Goal: Task Accomplishment & Management: Complete application form

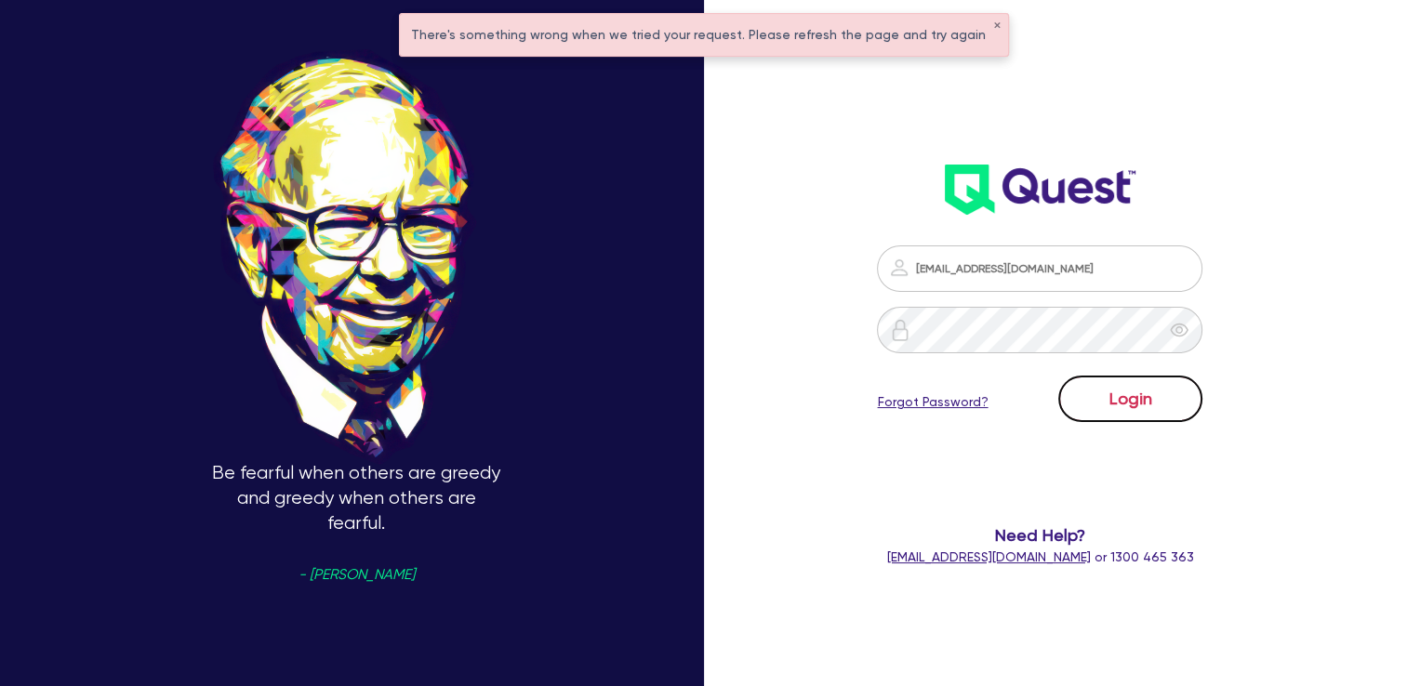
click at [1121, 379] on button "Login" at bounding box center [1131, 399] width 144 height 47
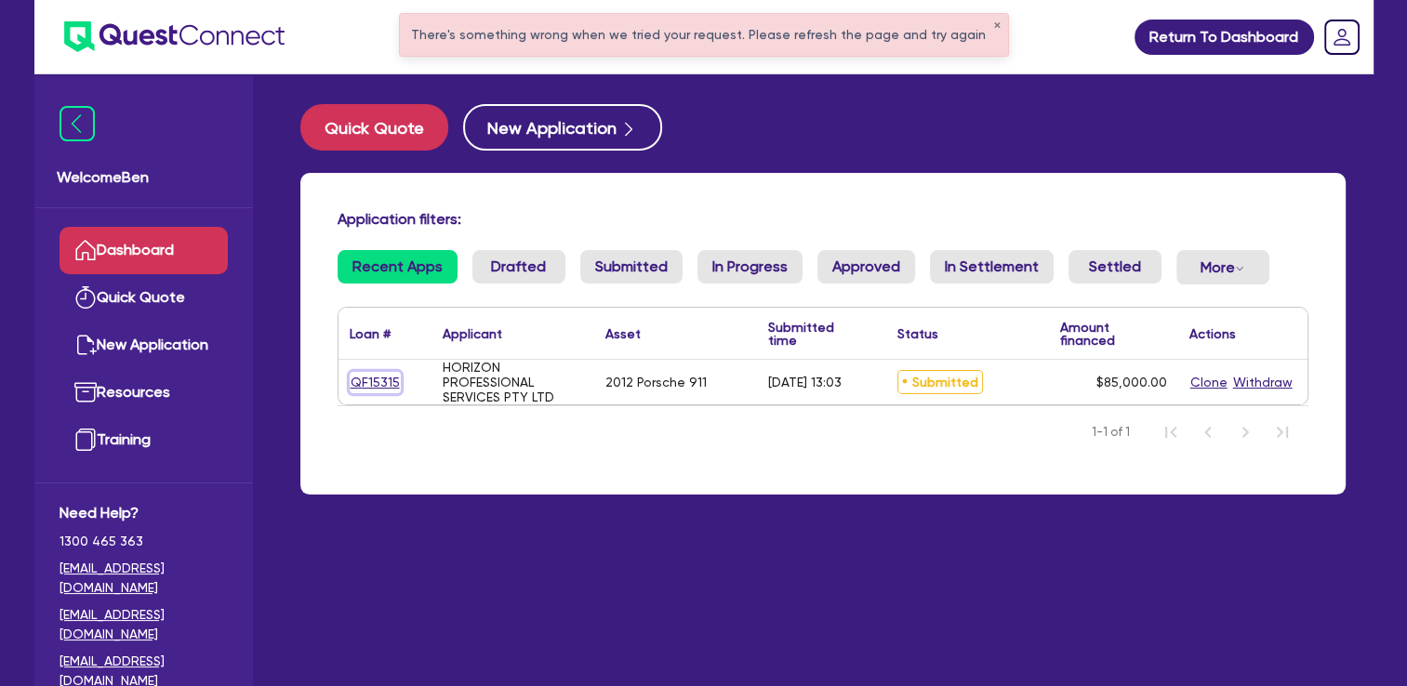
click at [387, 381] on link "QF15315" at bounding box center [375, 382] width 51 height 21
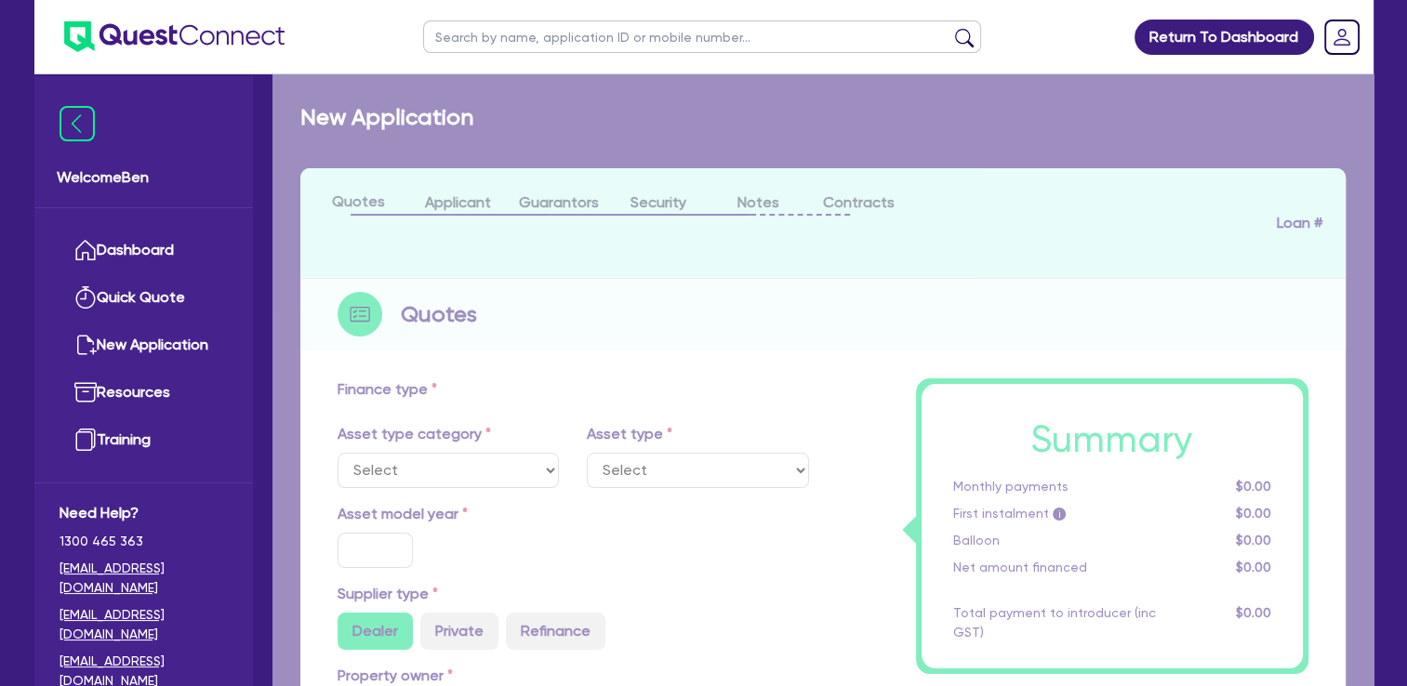
select select "CARS_AND_LIGHT_TRUCKS"
type input "2012"
radio input "false"
radio input "true"
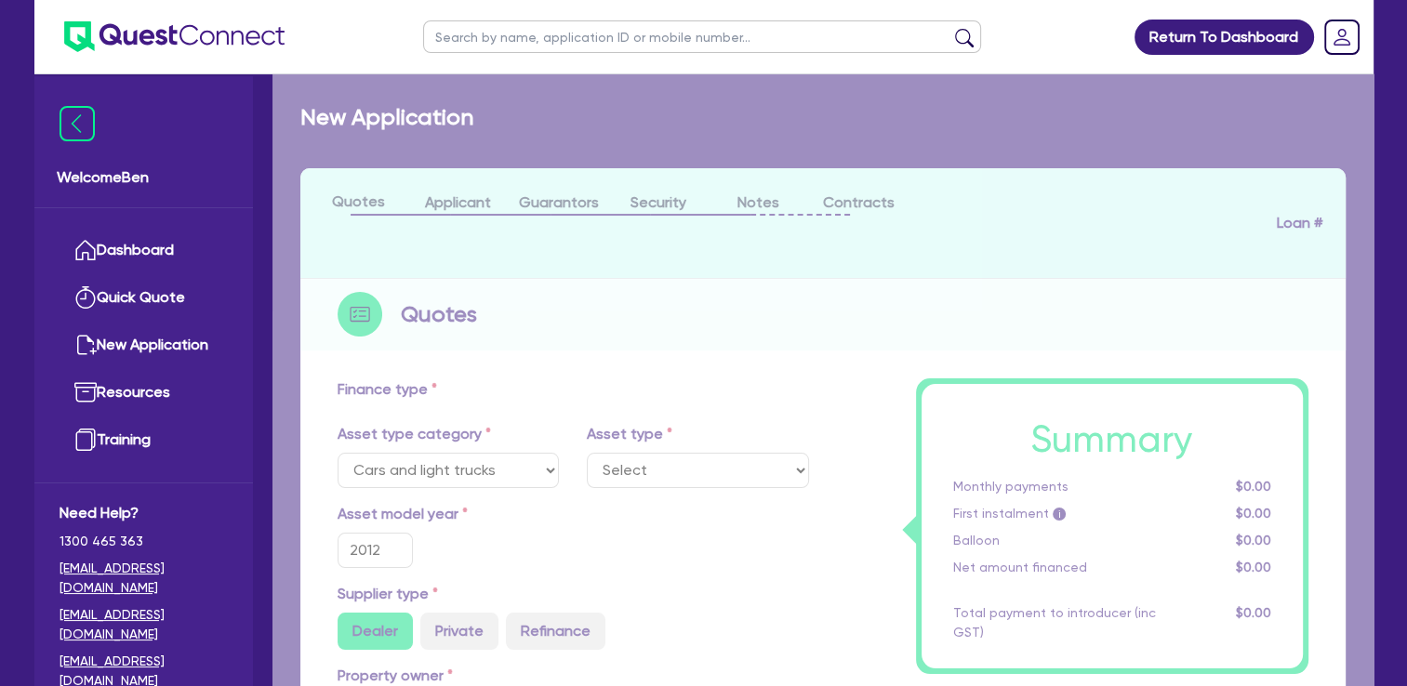
type input "85,000"
type input "8"
type input "6,800"
type input "17.95"
type input "990"
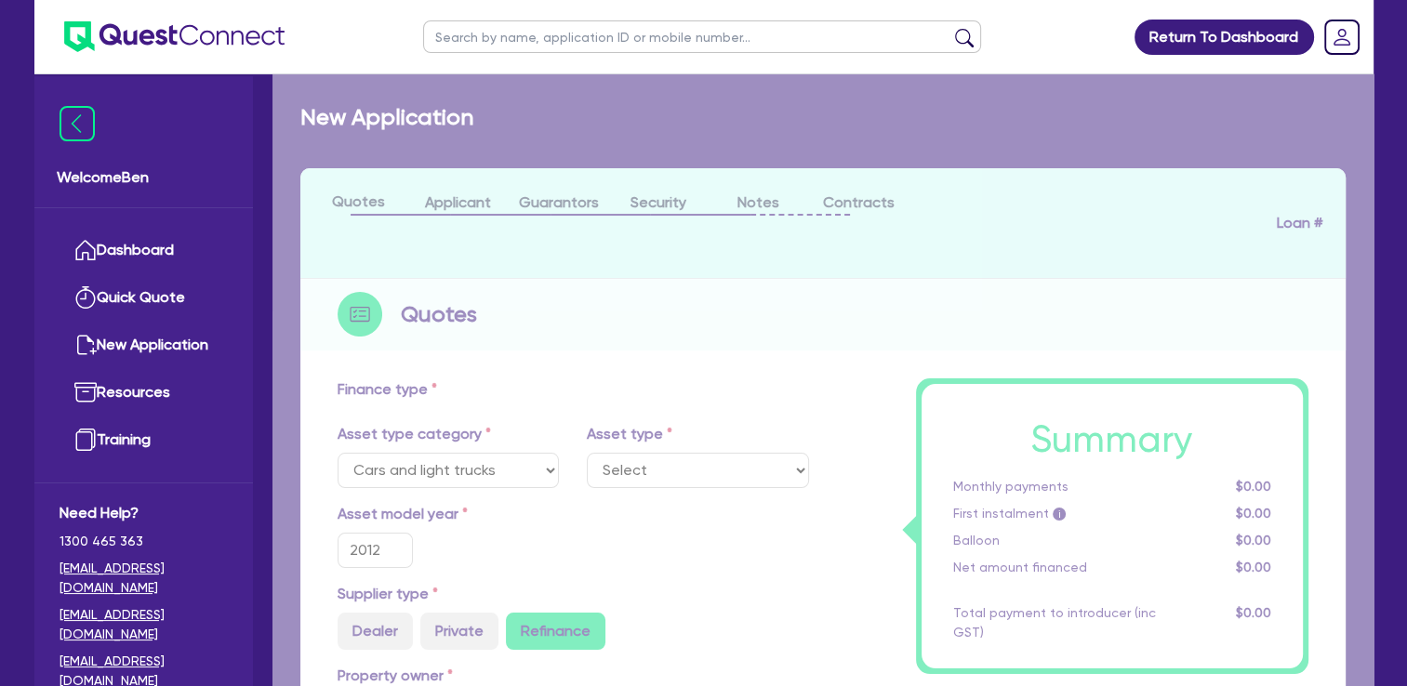
select select "PASSENGER_VEHICLES"
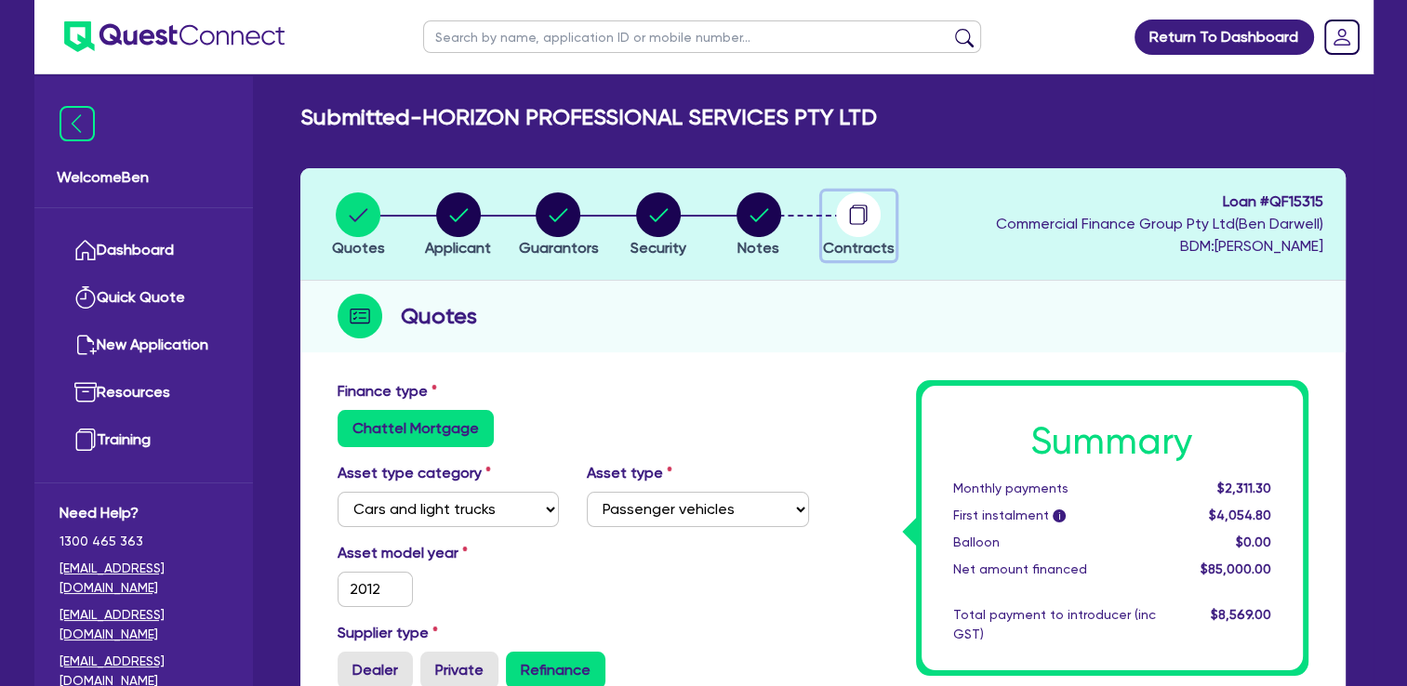
click at [863, 226] on circle "button" at bounding box center [858, 215] width 45 height 45
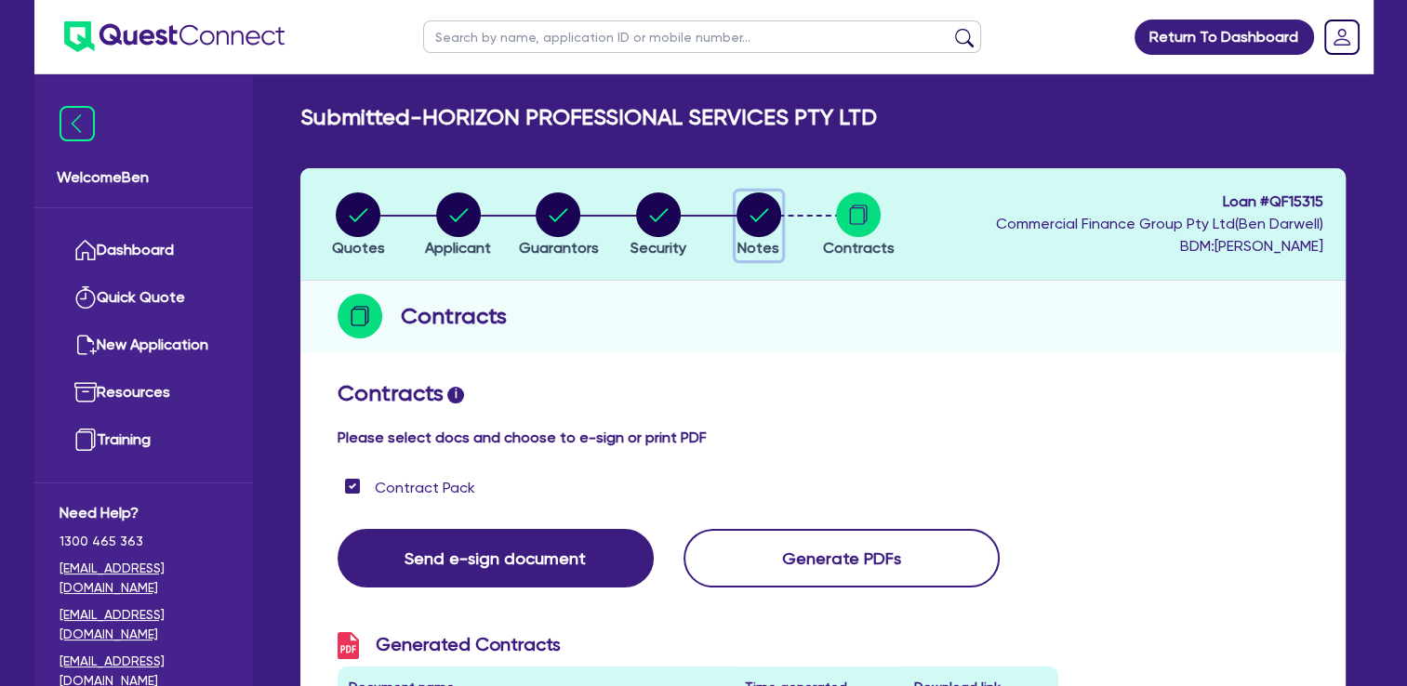
click at [744, 229] on circle "button" at bounding box center [759, 215] width 45 height 45
select select "Quest Finance - Own Book"
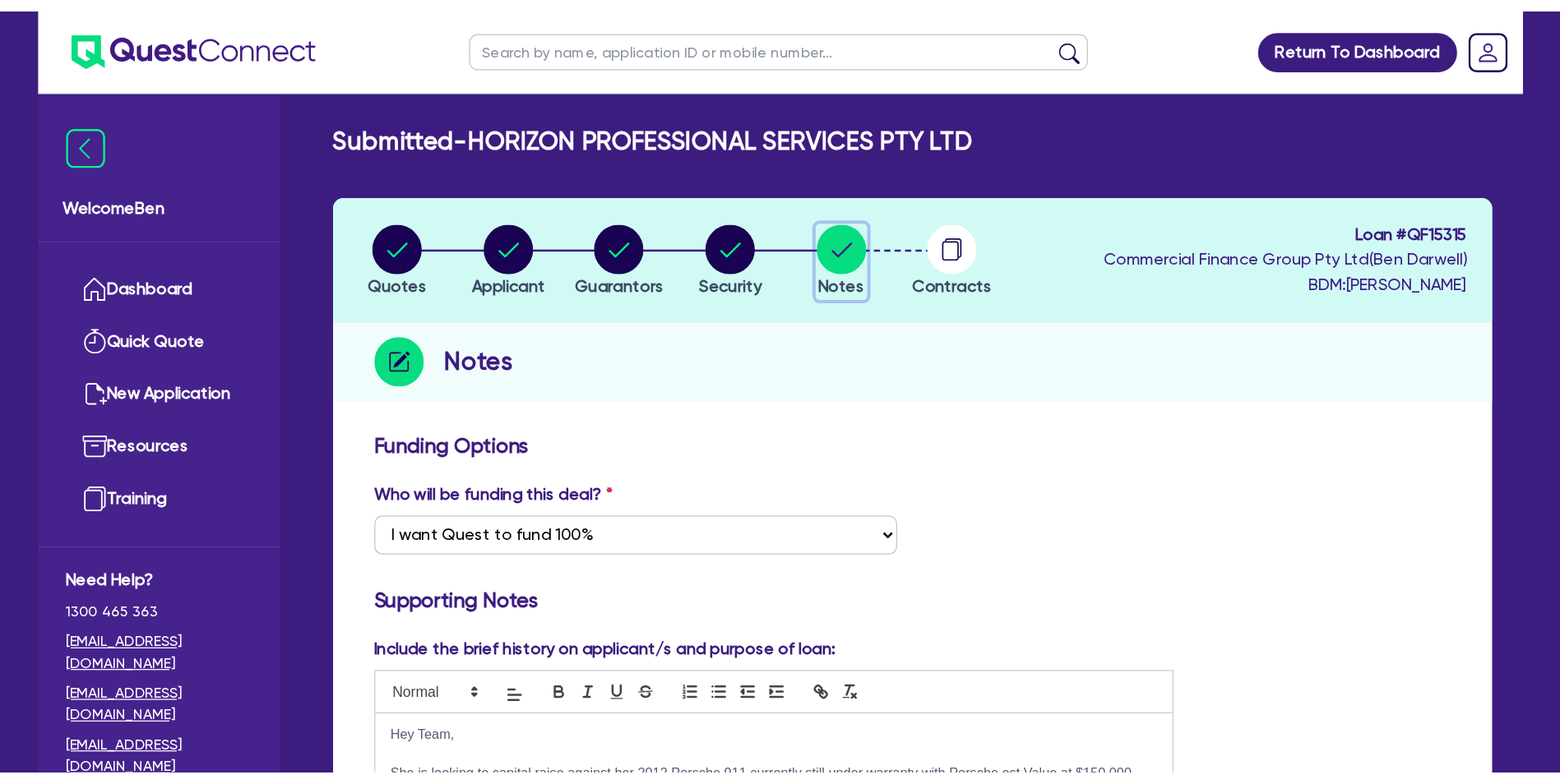
scroll to position [329, 0]
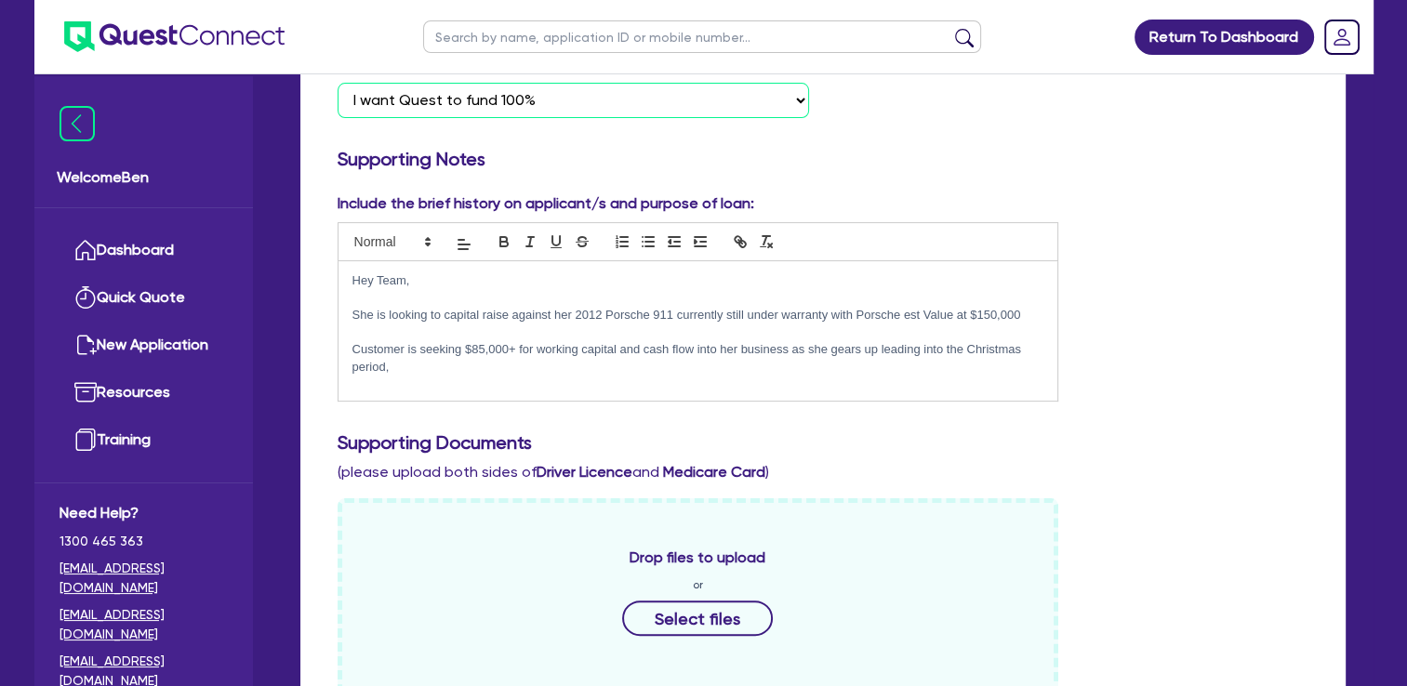
click at [639, 106] on select "Select I want Quest to fund 100% I will fund 100% I will co-fund with Quest Oth…" at bounding box center [574, 100] width 472 height 35
click at [640, 105] on select "Select I want Quest to fund 100% I will fund 100% I will co-fund with Quest Oth…" at bounding box center [574, 100] width 472 height 35
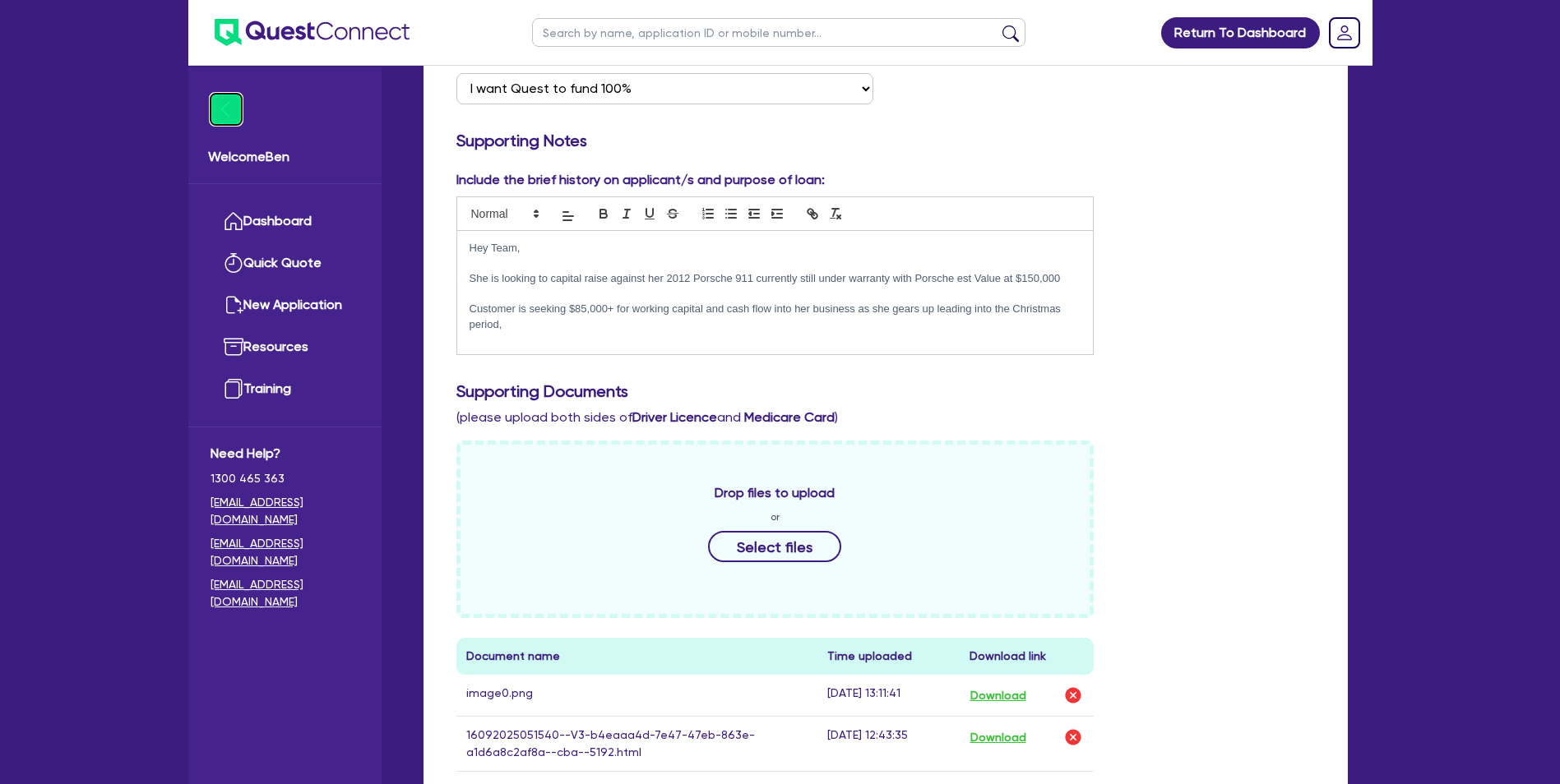
click at [234, 111] on img at bounding box center [226, 109] width 31 height 31
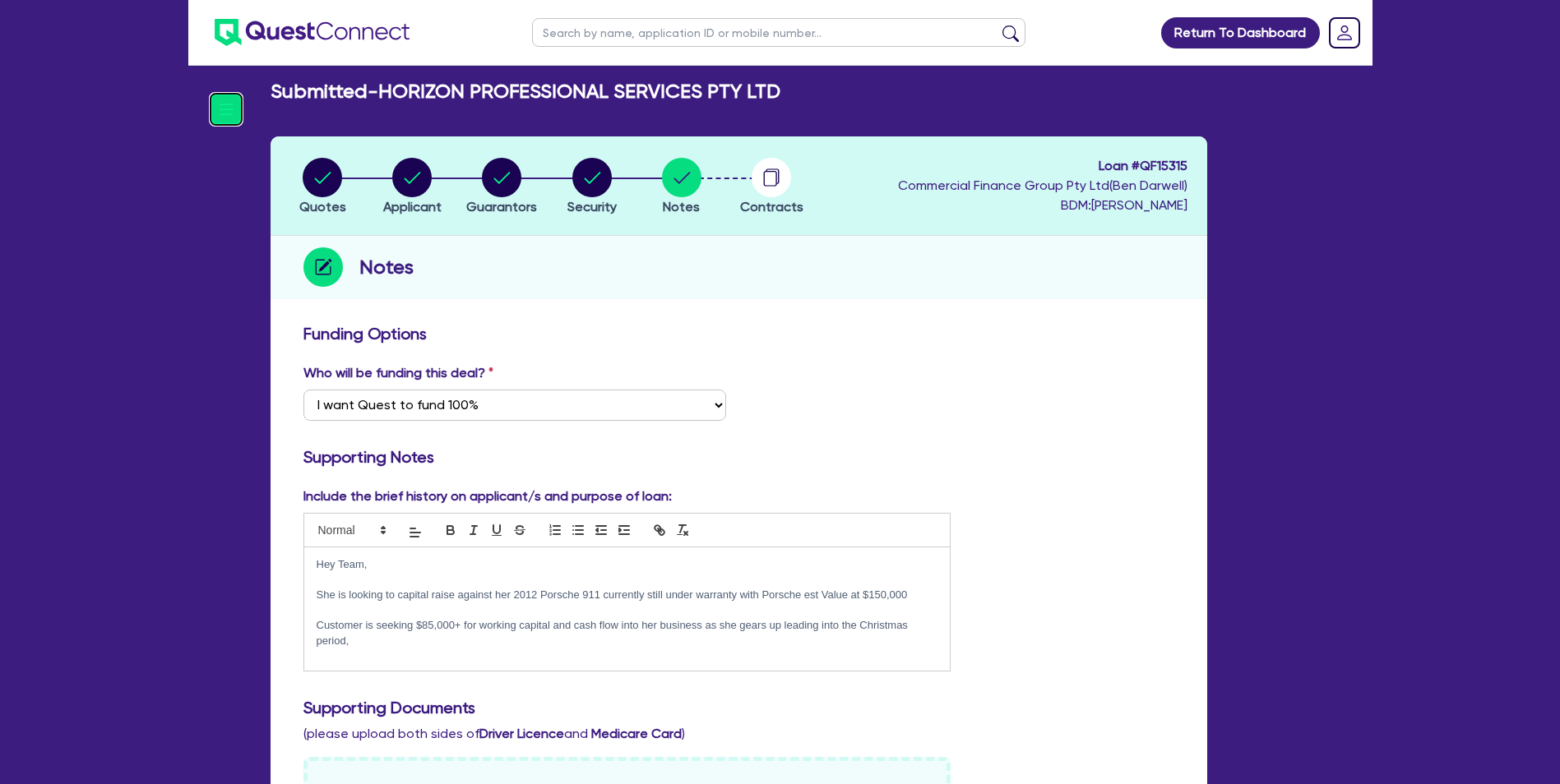
scroll to position [0, 0]
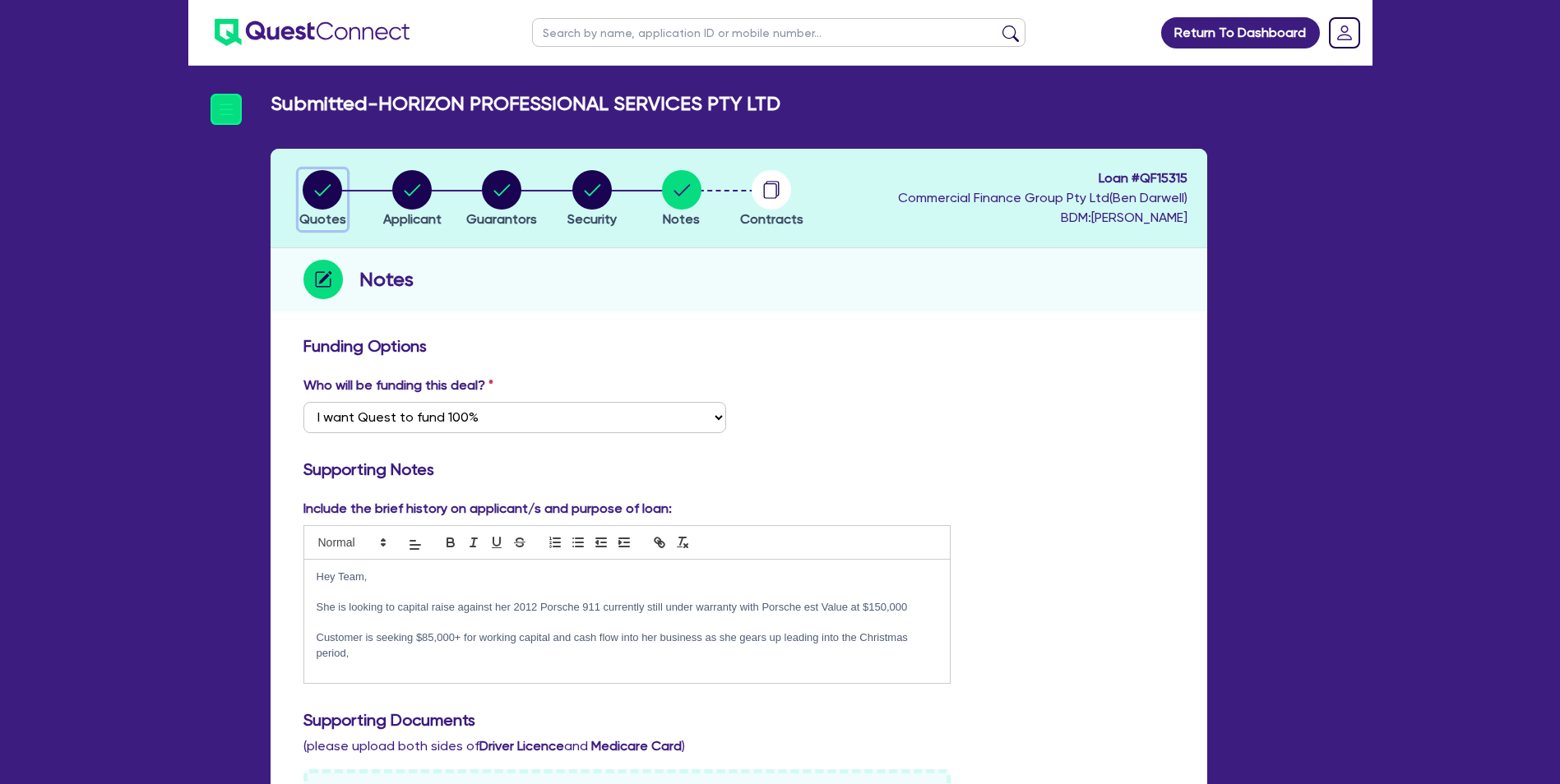
click at [332, 195] on circle "button" at bounding box center [322, 190] width 40 height 40
select select "CARS_AND_LIGHT_TRUCKS"
select select "PASSENGER_VEHICLES"
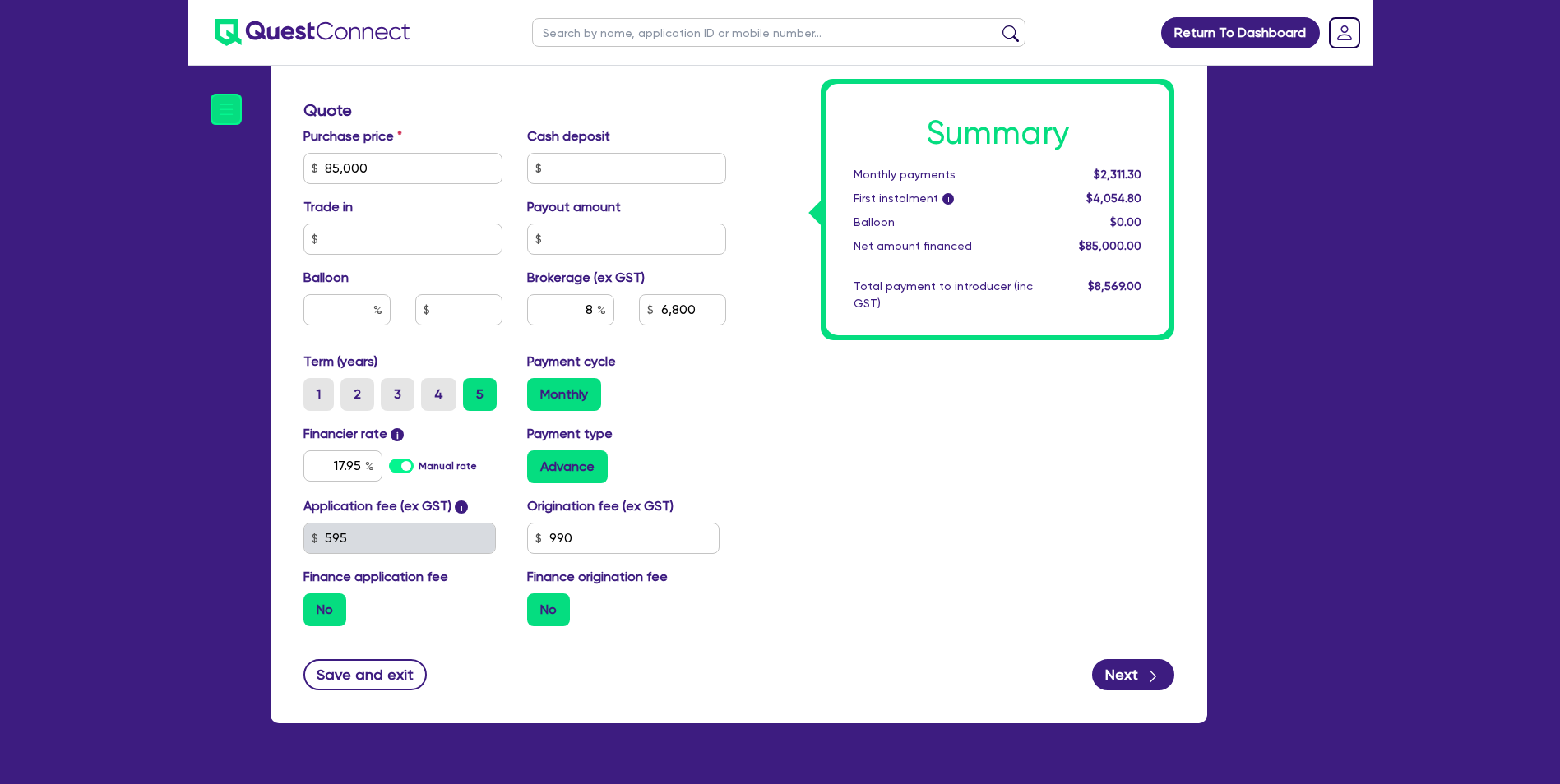
scroll to position [697, 0]
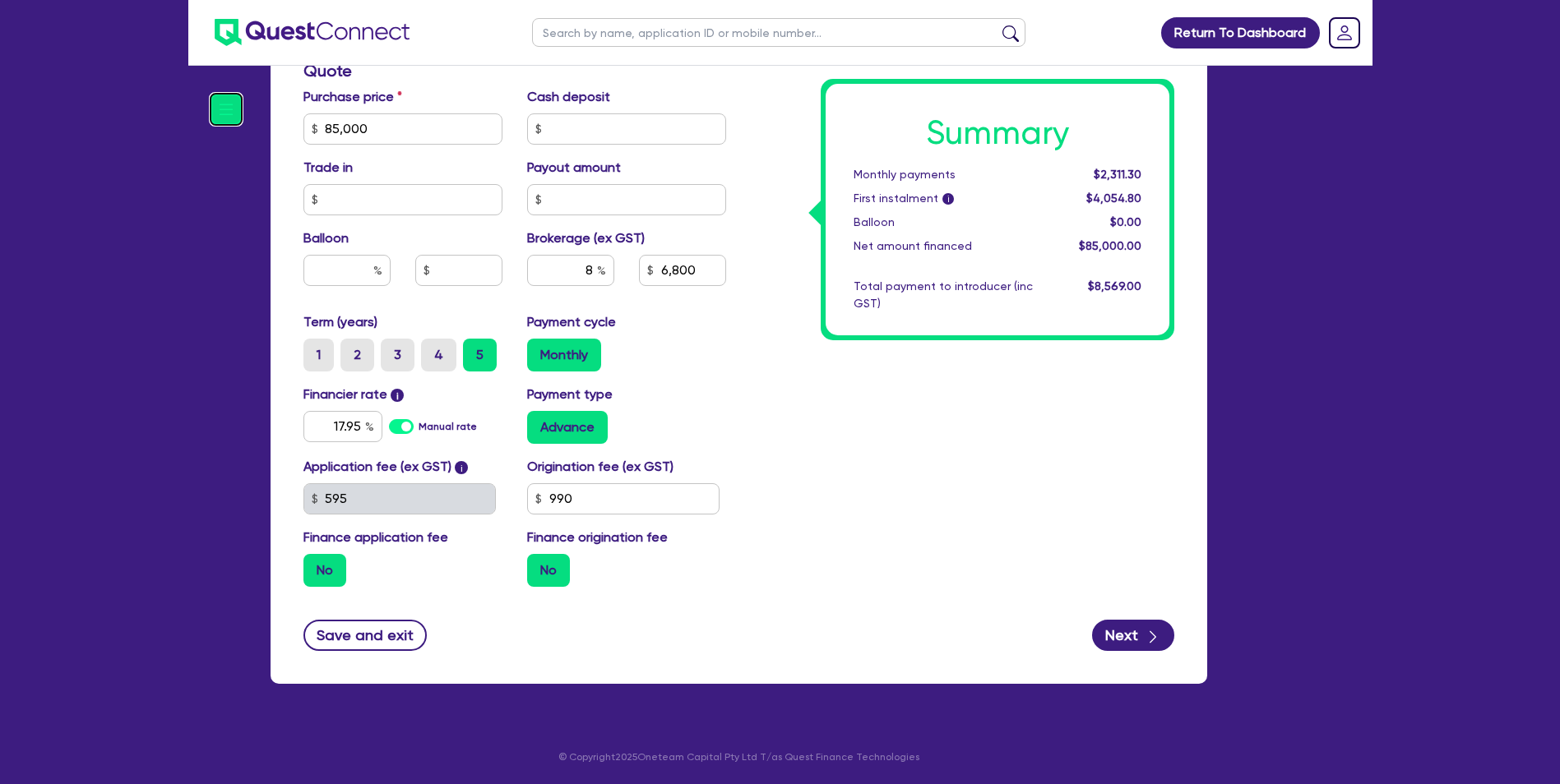
click at [230, 107] on img at bounding box center [226, 109] width 31 height 31
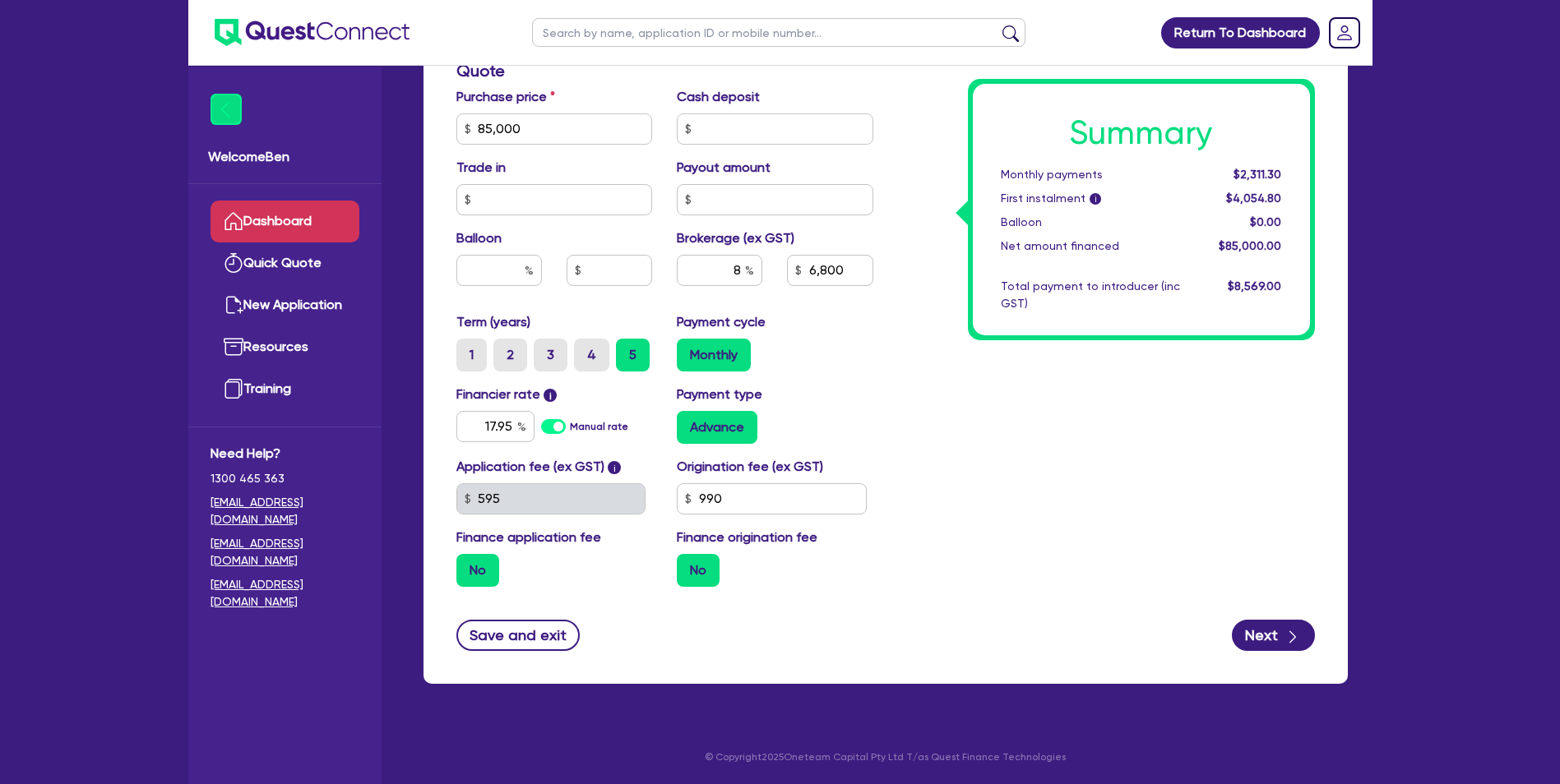
click at [295, 220] on link "Dashboard" at bounding box center [285, 221] width 149 height 42
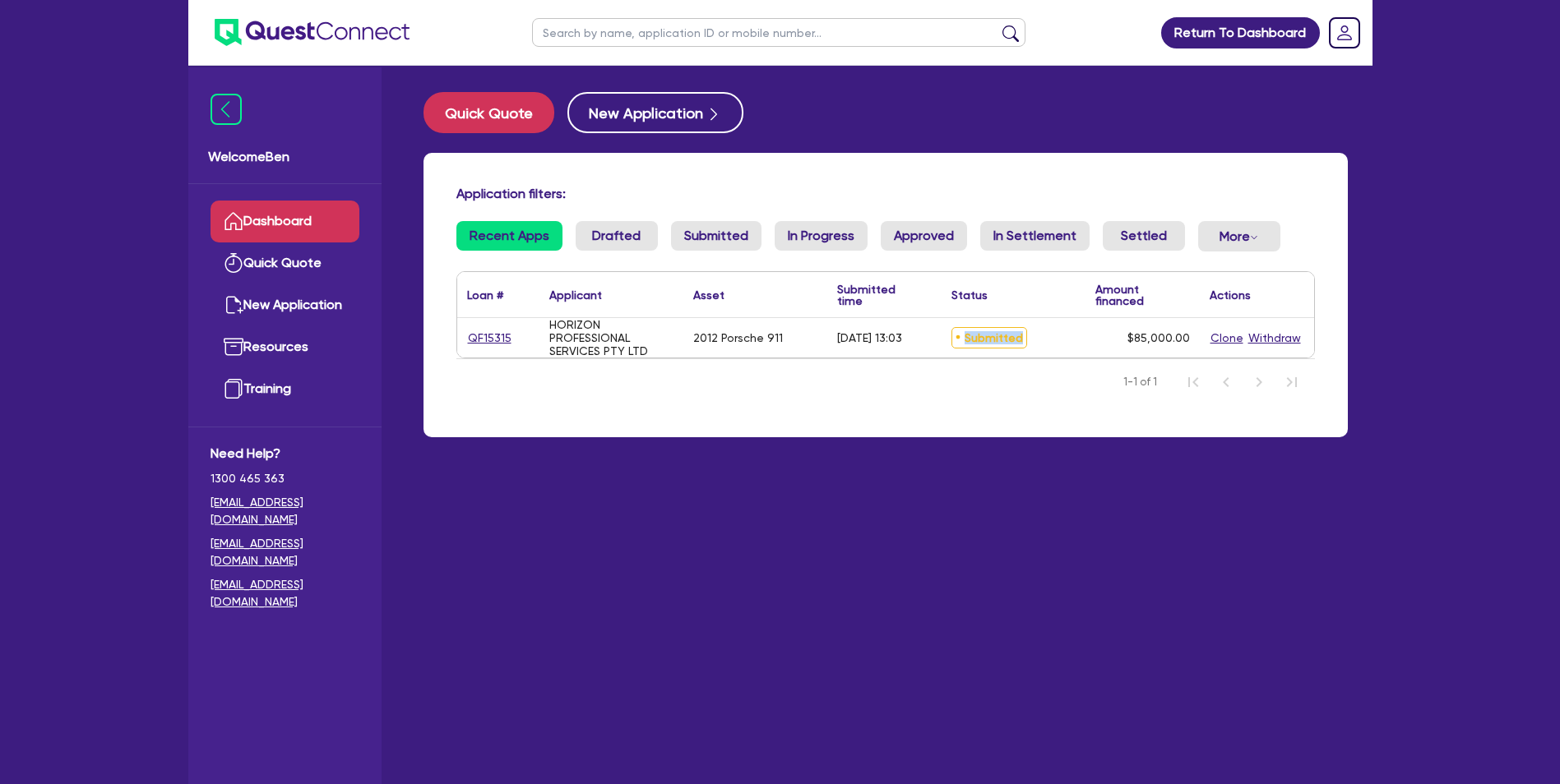
click at [982, 339] on span "Submitted" at bounding box center [990, 338] width 76 height 21
drag, startPoint x: 982, startPoint y: 339, endPoint x: 974, endPoint y: 375, distance: 36.9
click at [974, 375] on nav "1-1 of 1" at bounding box center [885, 382] width 859 height 46
click at [742, 232] on link "Submitted" at bounding box center [716, 235] width 90 height 29
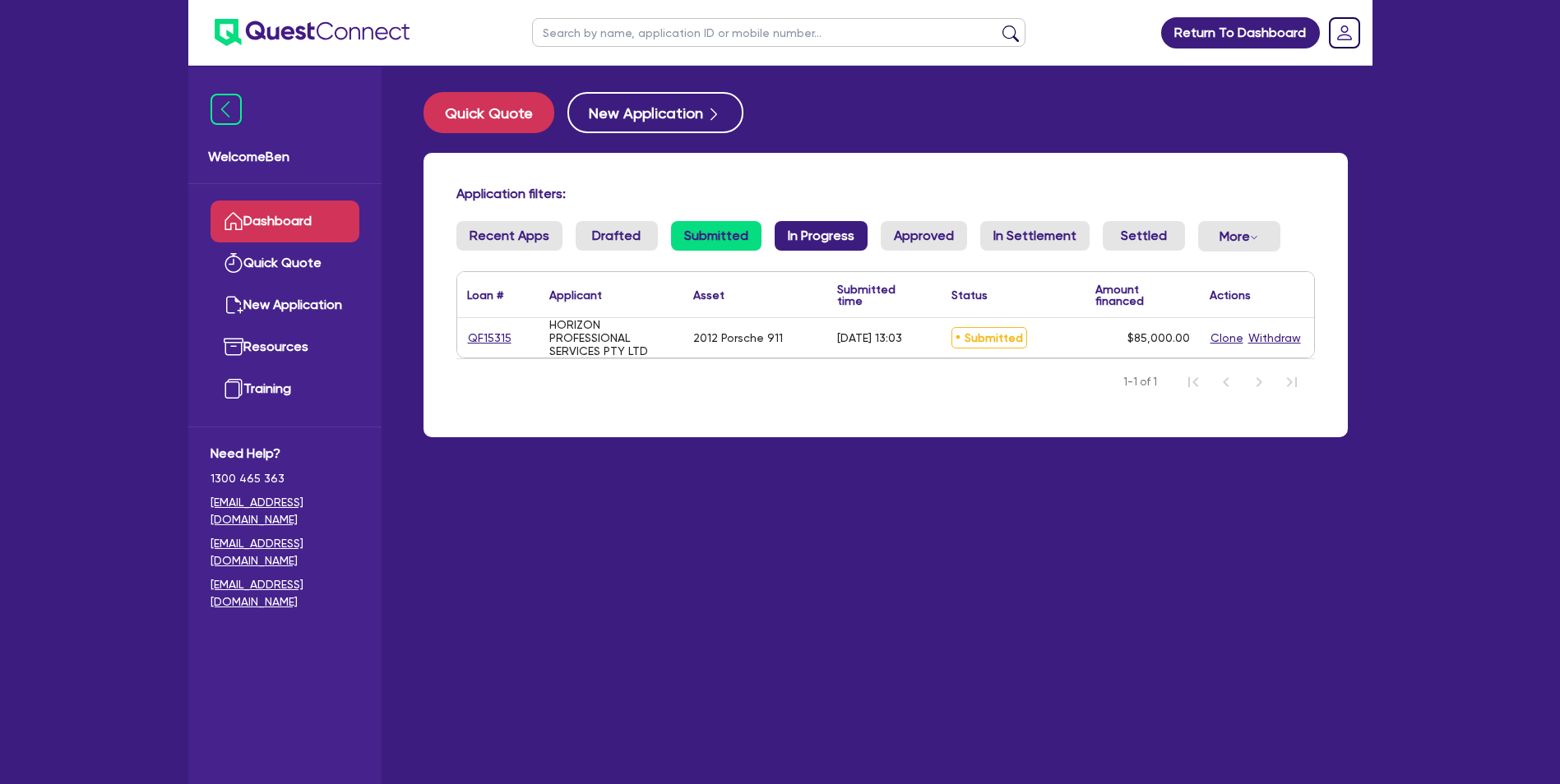
click at [827, 234] on link "In Progress" at bounding box center [821, 235] width 93 height 29
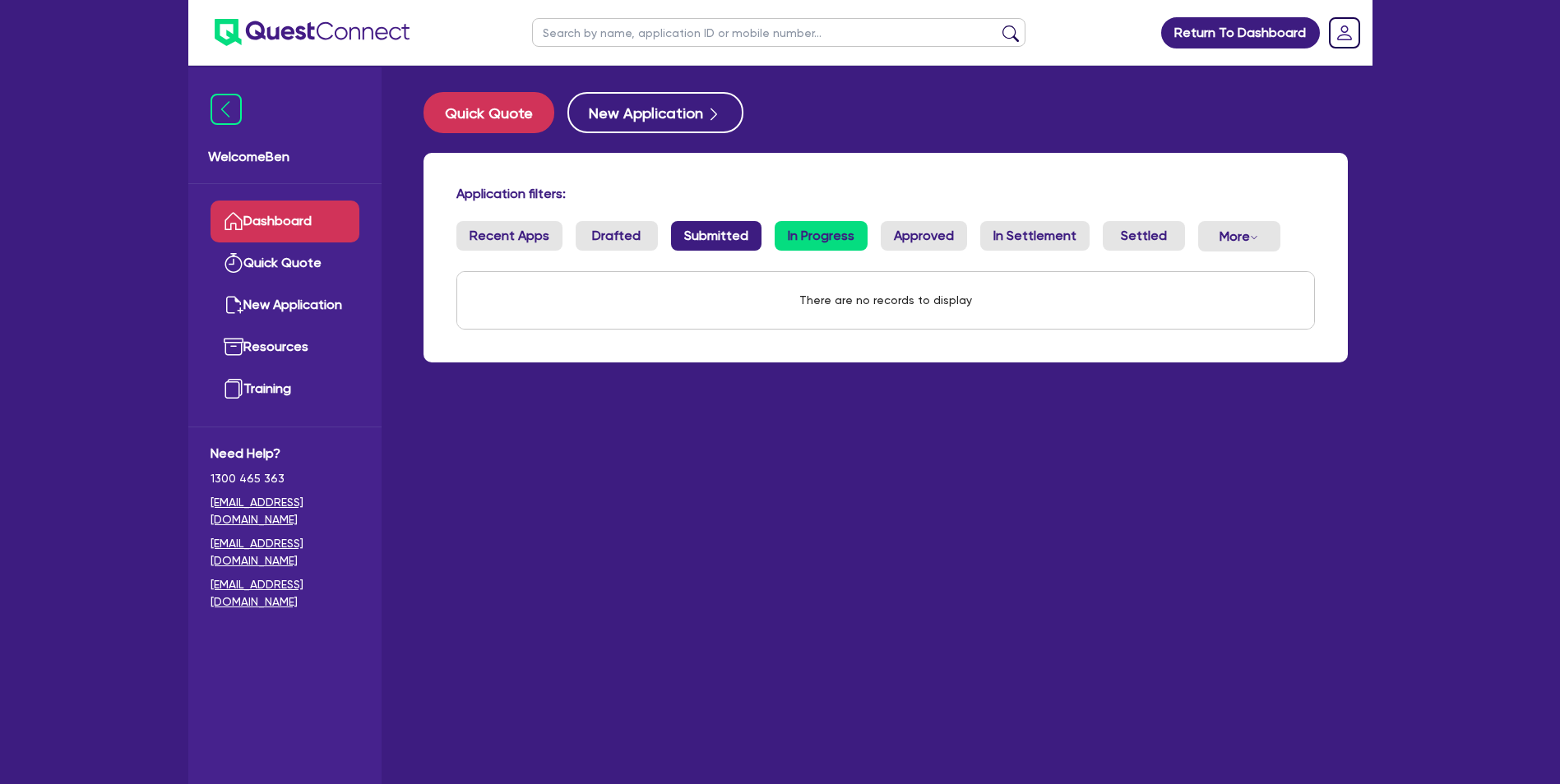
click at [741, 241] on link "Submitted" at bounding box center [716, 235] width 90 height 29
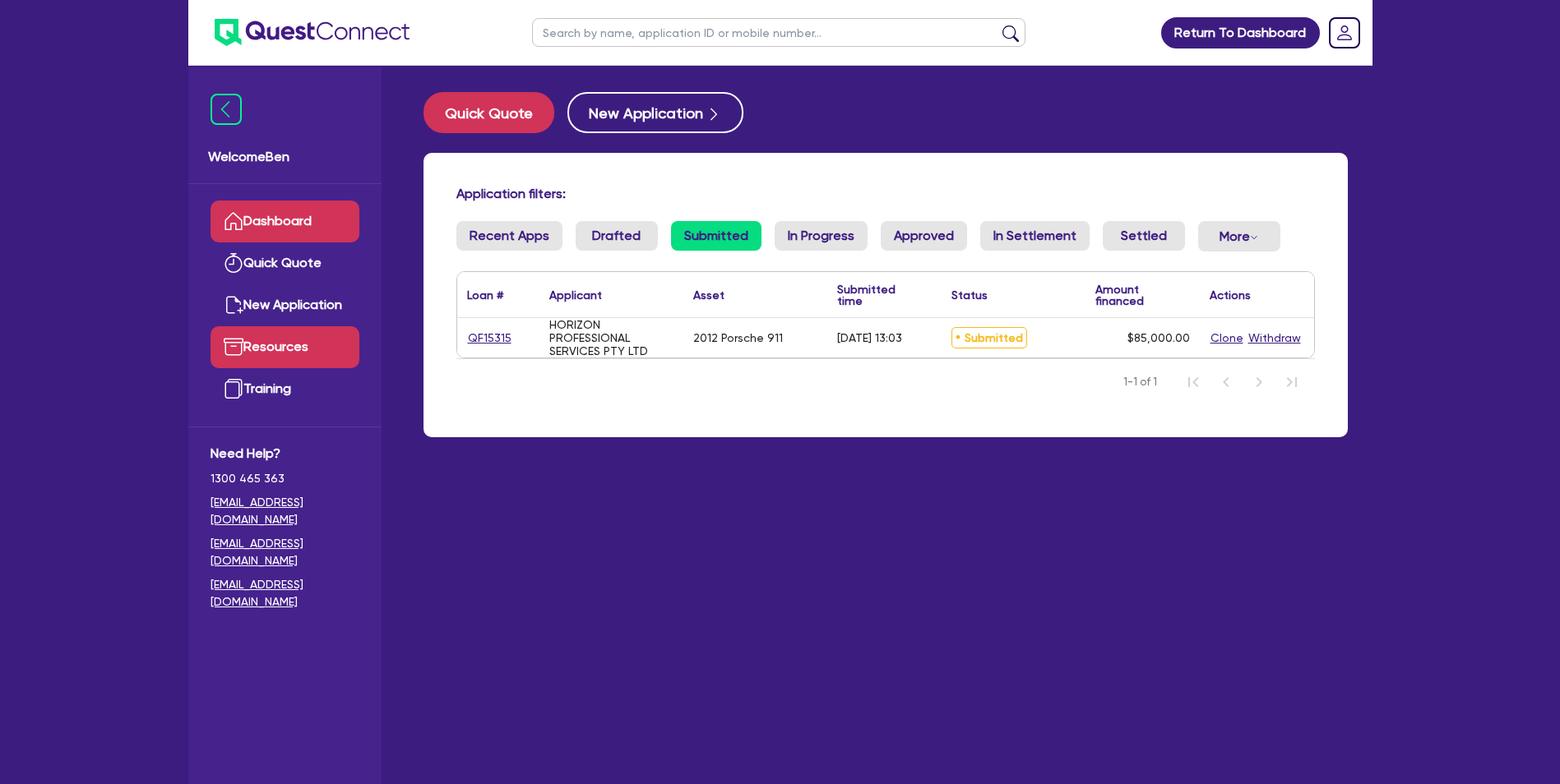
click at [287, 346] on link "Resources" at bounding box center [285, 346] width 149 height 42
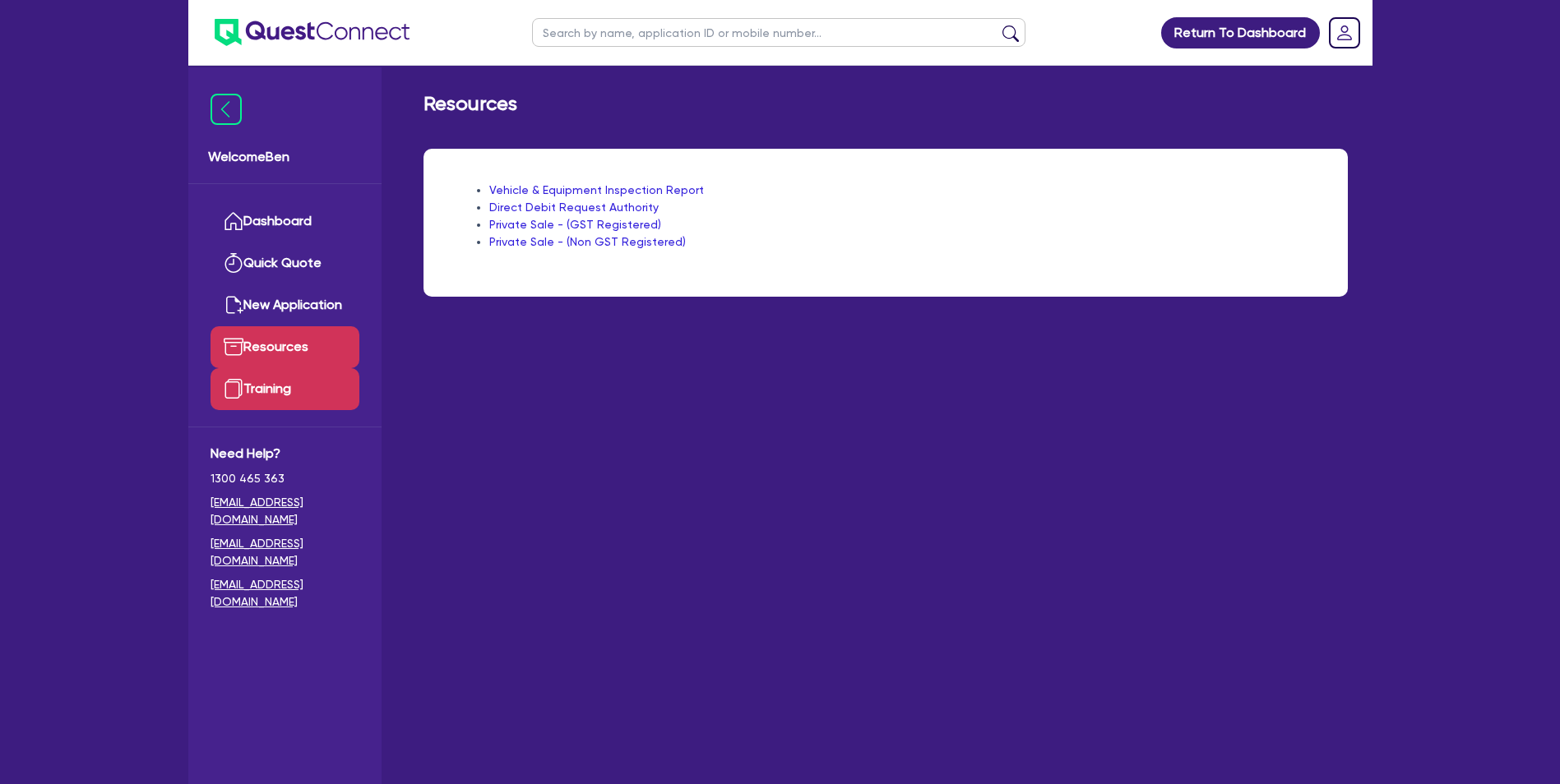
click at [292, 383] on link "Training" at bounding box center [285, 389] width 149 height 42
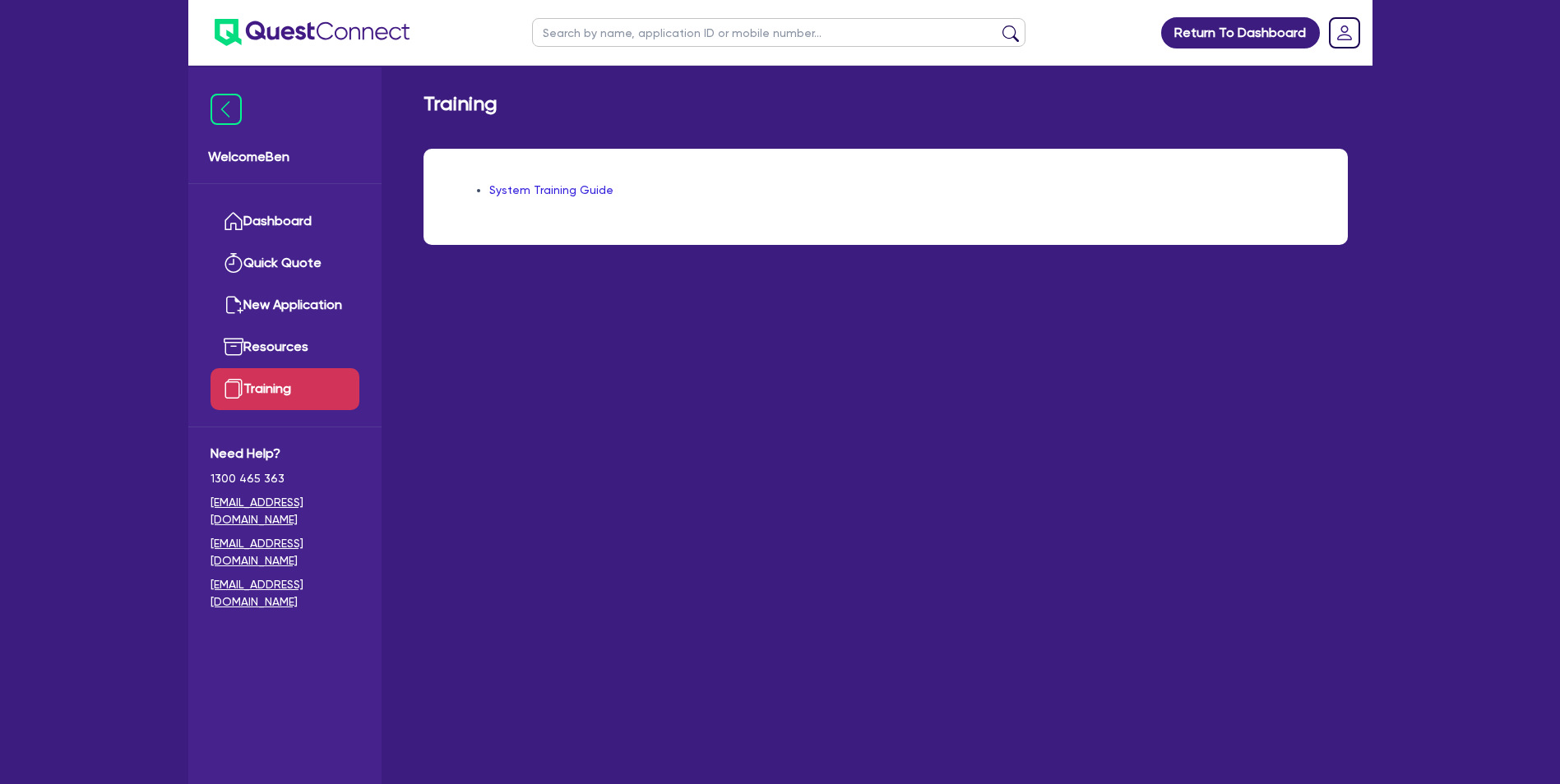
click at [531, 185] on link "System Training Guide" at bounding box center [551, 189] width 124 height 13
click at [281, 244] on link "Quick Quote" at bounding box center [285, 263] width 149 height 42
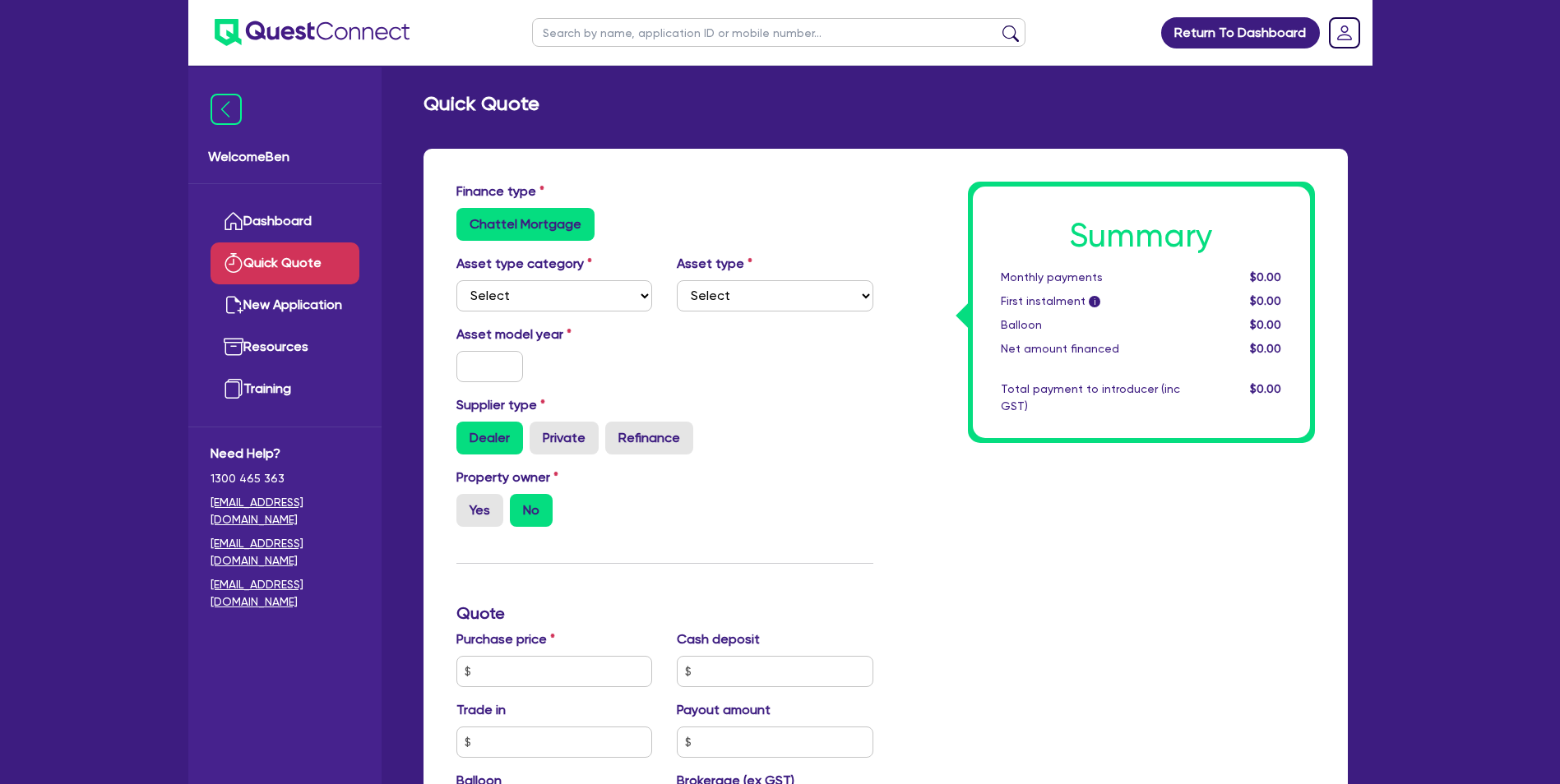
click at [442, 214] on div "Finance type Chattel Mortgage Asset type category Select Cars and light trucks …" at bounding box center [885, 687] width 924 height 1077
click at [513, 223] on label "Chattel Mortgage" at bounding box center [525, 224] width 138 height 33
click at [467, 218] on input "Chattel Mortgage" at bounding box center [462, 213] width 11 height 11
click at [234, 116] on img at bounding box center [226, 109] width 31 height 31
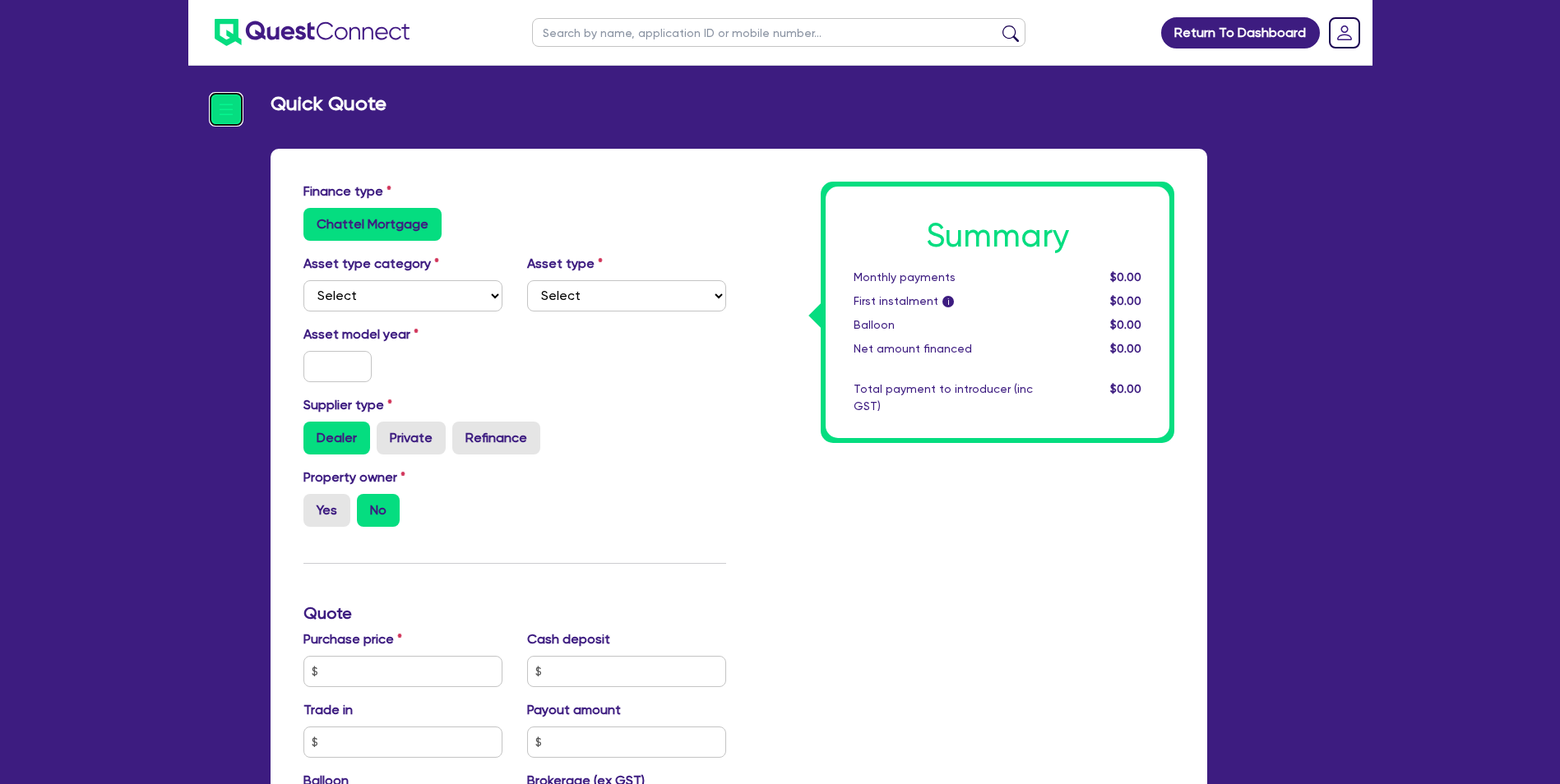
click at [233, 97] on img at bounding box center [226, 109] width 31 height 31
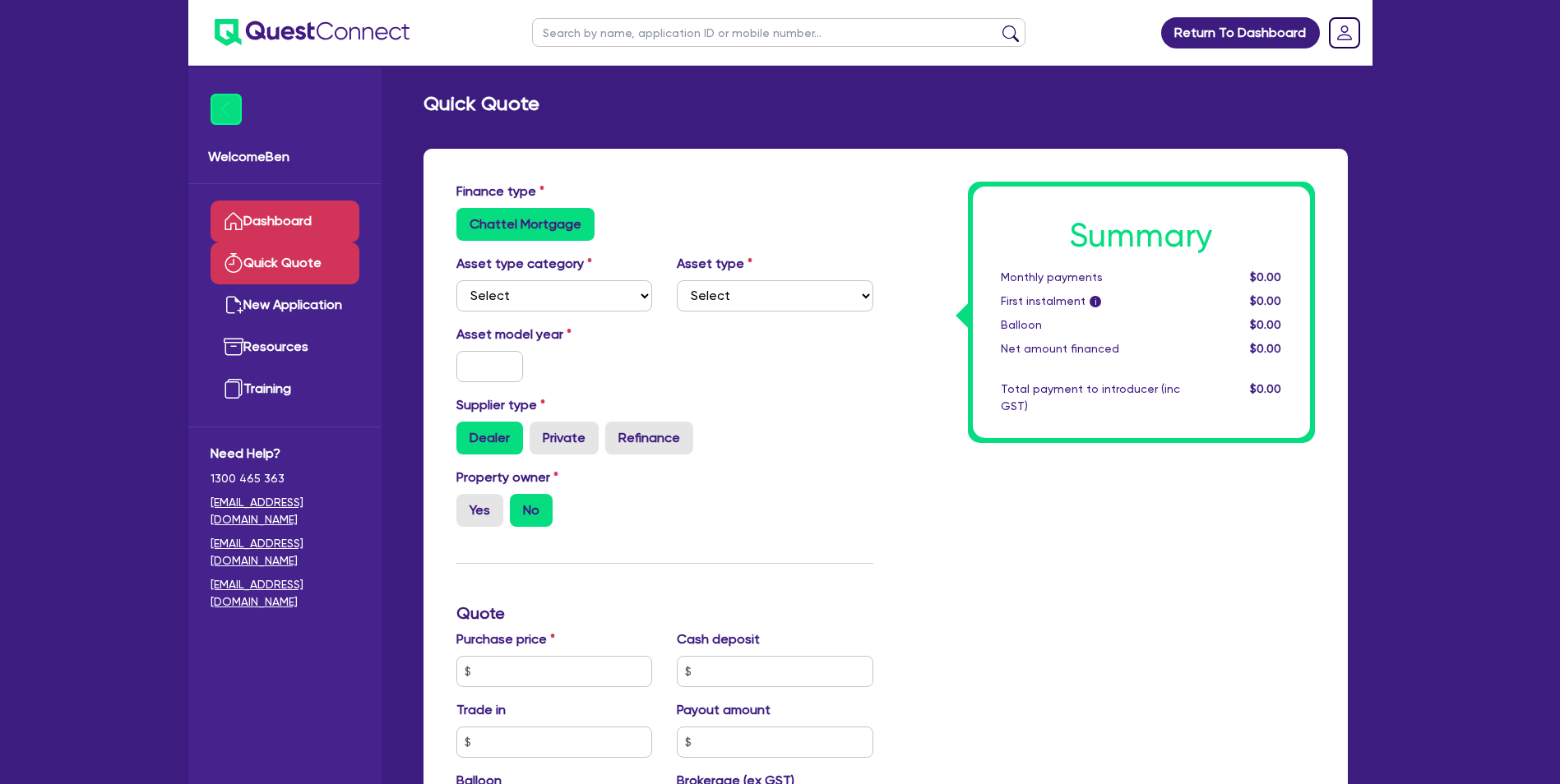
click at [290, 222] on link "Dashboard" at bounding box center [285, 221] width 149 height 42
